Goal: Task Accomplishment & Management: Complete application form

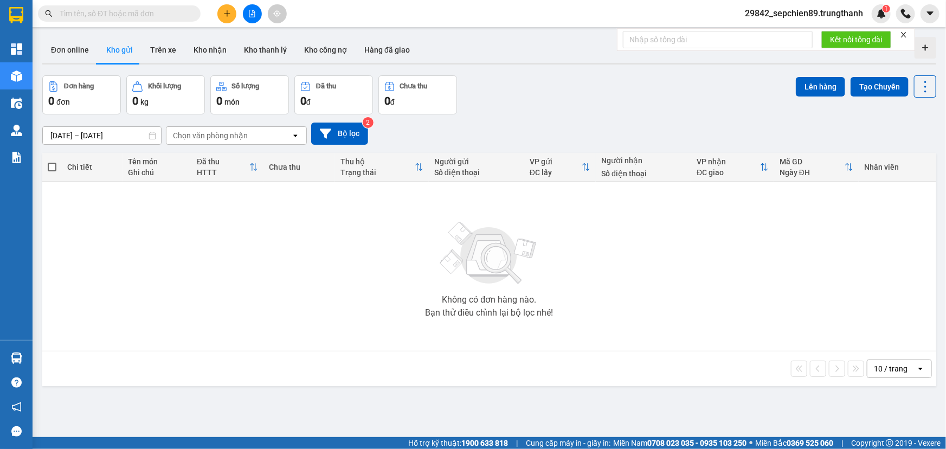
click at [228, 10] on icon "plus" at bounding box center [227, 14] width 8 height 8
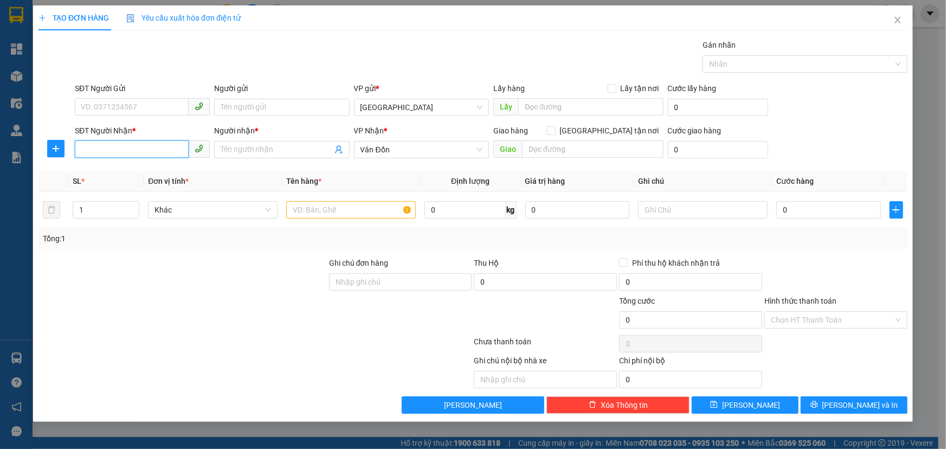
click at [105, 149] on input "SĐT Người Nhận *" at bounding box center [132, 148] width 114 height 17
click at [107, 169] on div "0702255275 - a văn" at bounding box center [142, 171] width 122 height 12
type input "0702255275"
type input "a văn"
type input "cầu trắng, hạ long"
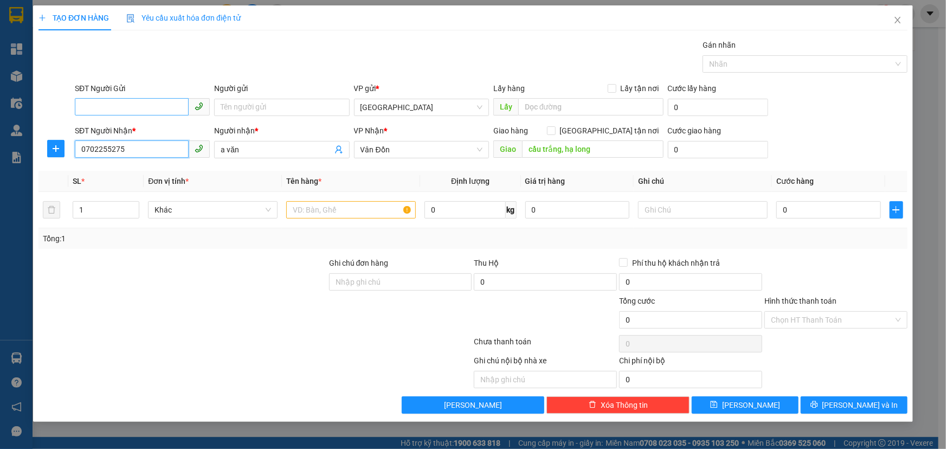
type input "0702255275"
click at [110, 109] on input "SĐT Người Gửi" at bounding box center [132, 106] width 114 height 17
click at [137, 130] on div "0979139973 - a tuấn" at bounding box center [142, 129] width 122 height 12
type input "0979139973"
type input "a tuấn"
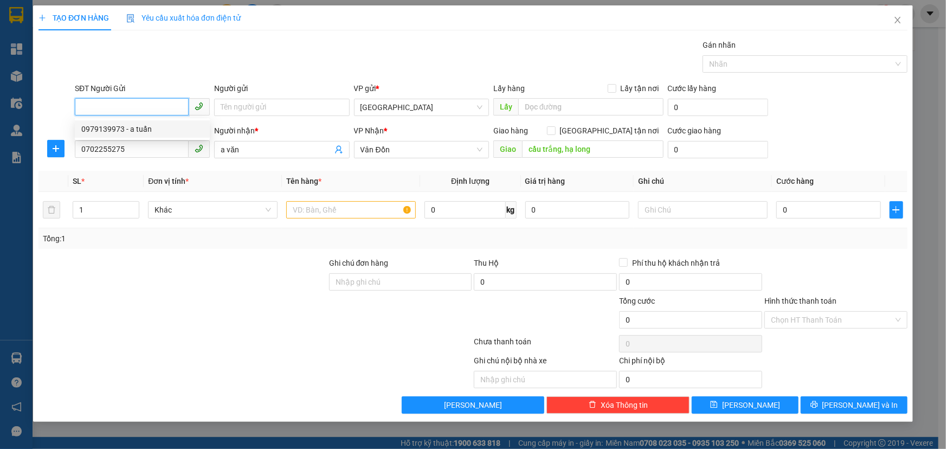
type input "vphn"
click at [332, 215] on input "text" at bounding box center [351, 209] width 130 height 17
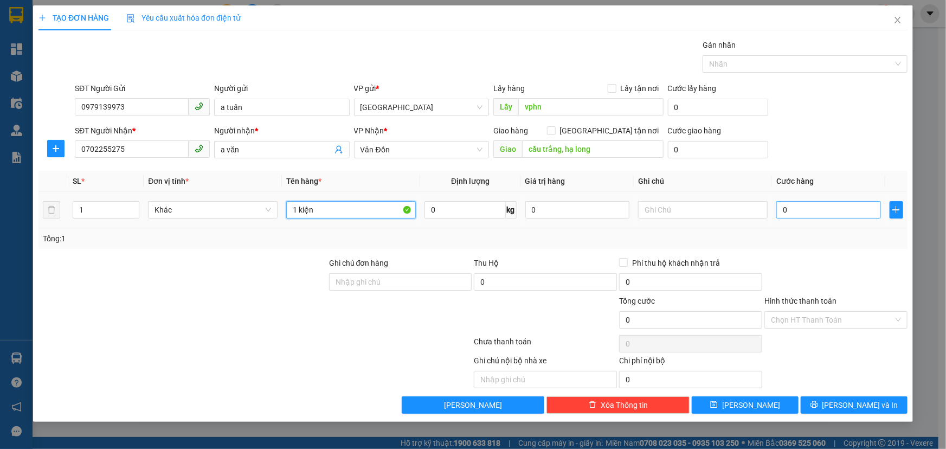
type input "1 kiện"
click at [817, 205] on input "0" at bounding box center [828, 209] width 105 height 17
type input "8"
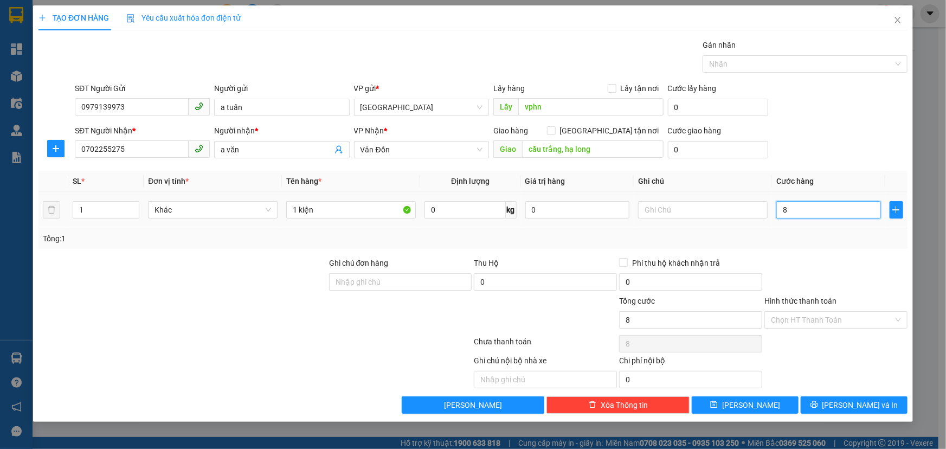
type input "0"
type input "70"
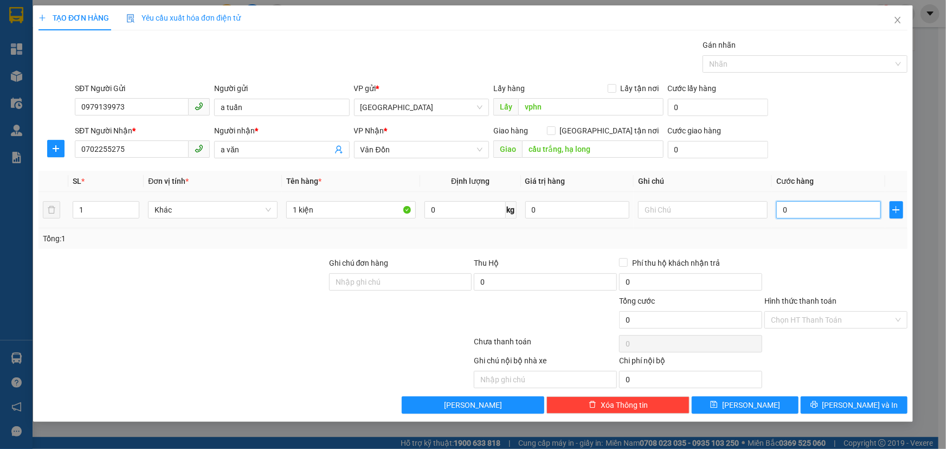
type input "70"
type input "700"
type input "7.000"
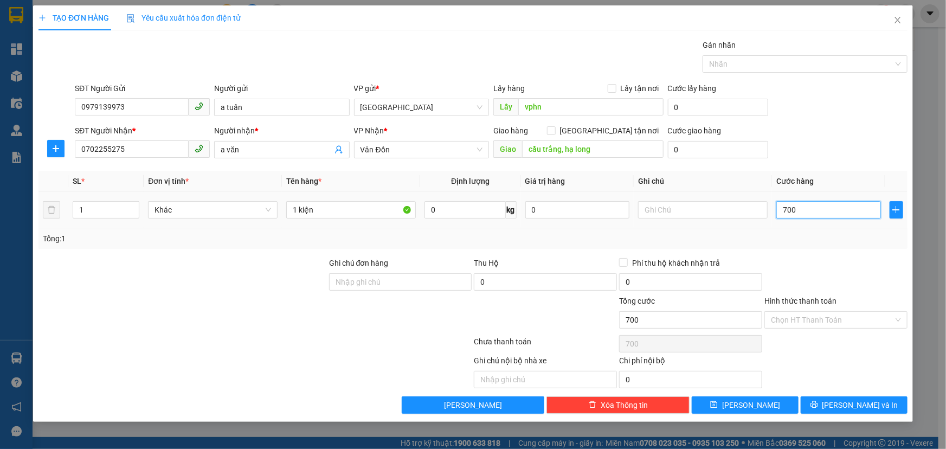
type input "7.000"
type input "70.000"
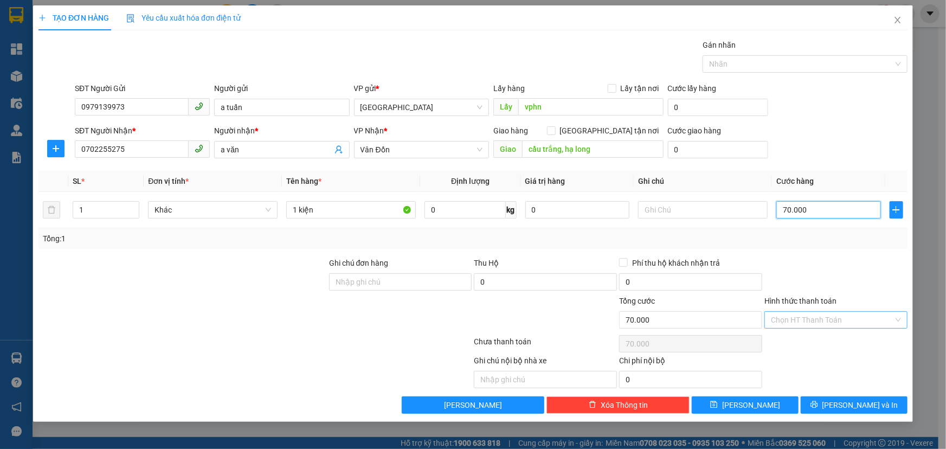
type input "70.000"
click at [813, 320] on input "Hình thức thanh toán" at bounding box center [832, 320] width 123 height 16
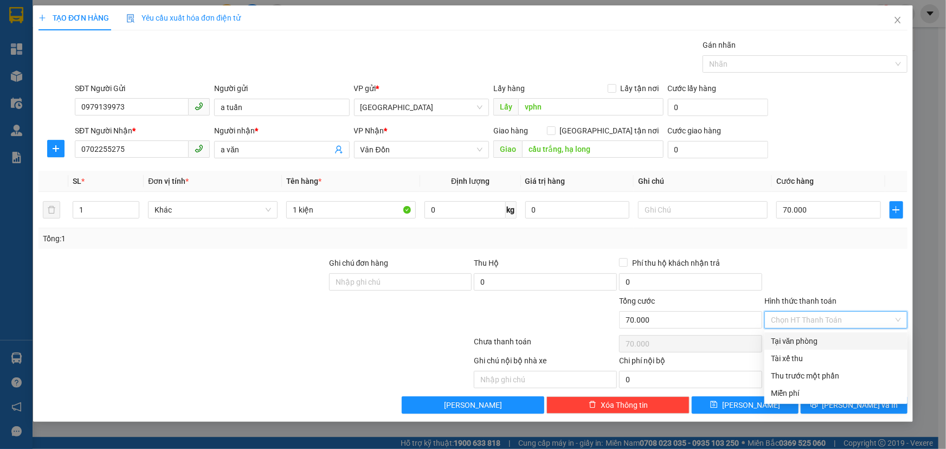
click at [818, 341] on div "Tại văn phòng" at bounding box center [836, 341] width 130 height 12
type input "0"
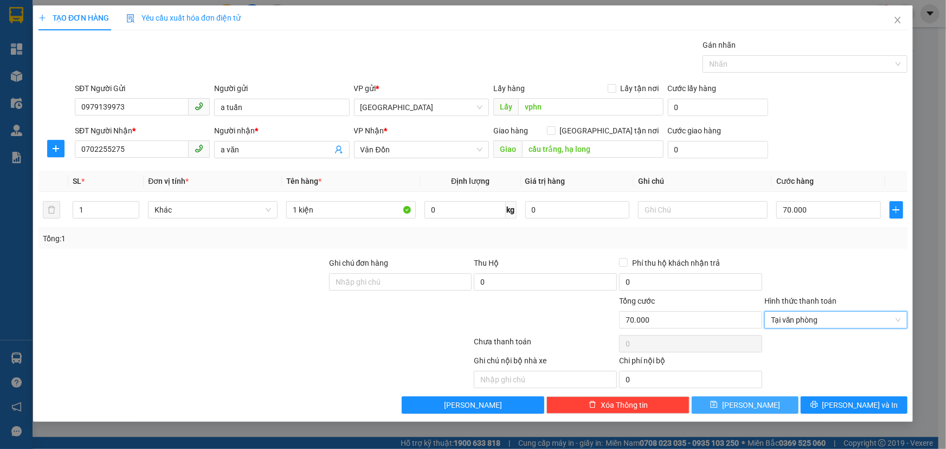
click at [718, 401] on icon "save" at bounding box center [714, 405] width 8 height 8
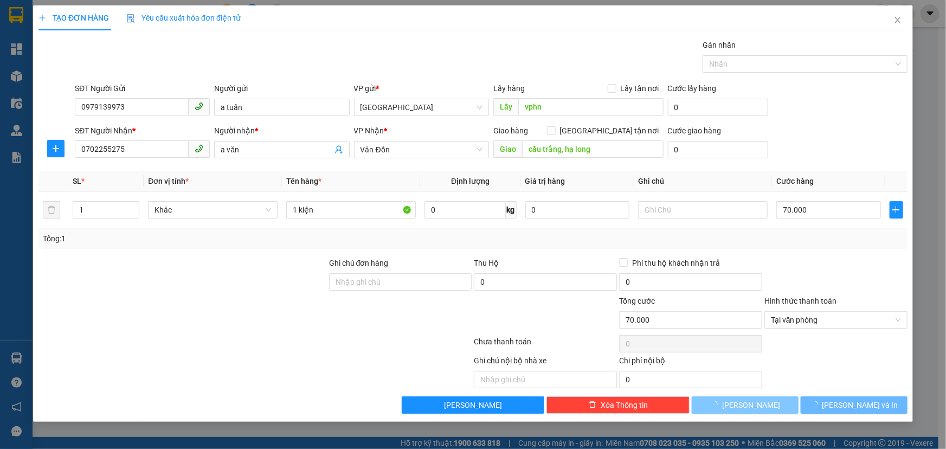
type input "0"
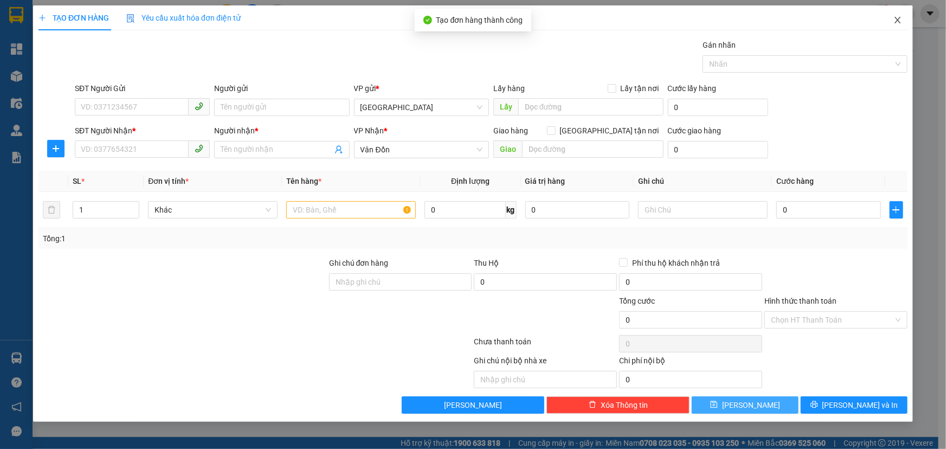
click at [900, 19] on icon "close" at bounding box center [898, 20] width 9 height 9
